Goal: Task Accomplishment & Management: Use online tool/utility

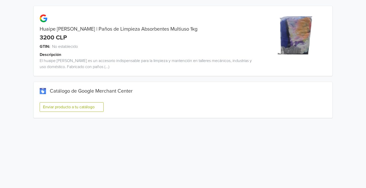
click at [80, 111] on button "Enviar producto a tu catálogo" at bounding box center [72, 107] width 64 height 10
click at [80, 110] on button "Enviar producto a tu catálogo" at bounding box center [72, 107] width 64 height 10
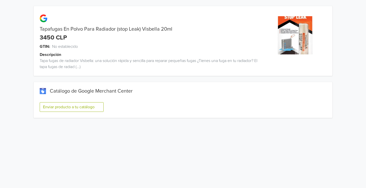
click at [84, 104] on button "Enviar producto a tu catálogo" at bounding box center [72, 107] width 64 height 10
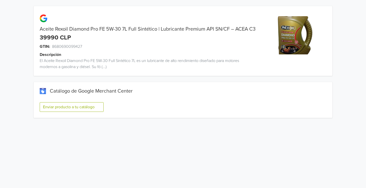
click at [72, 112] on div "Enviar producto a tu catálogo" at bounding box center [183, 109] width 286 height 18
click at [72, 110] on button "Enviar producto a tu catálogo" at bounding box center [72, 107] width 64 height 10
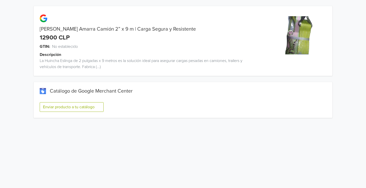
click at [54, 112] on div "Enviar producto a tu catálogo" at bounding box center [183, 109] width 286 height 18
click at [55, 104] on button "Enviar producto a tu catálogo" at bounding box center [72, 107] width 64 height 10
